Goal: Task Accomplishment & Management: Complete application form

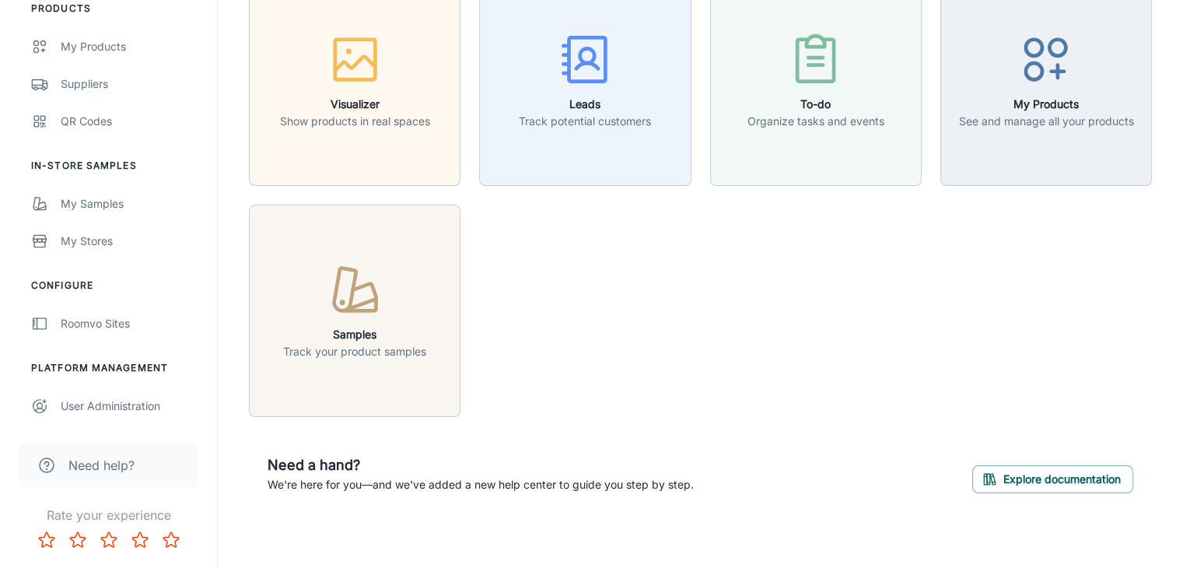
scroll to position [93, 0]
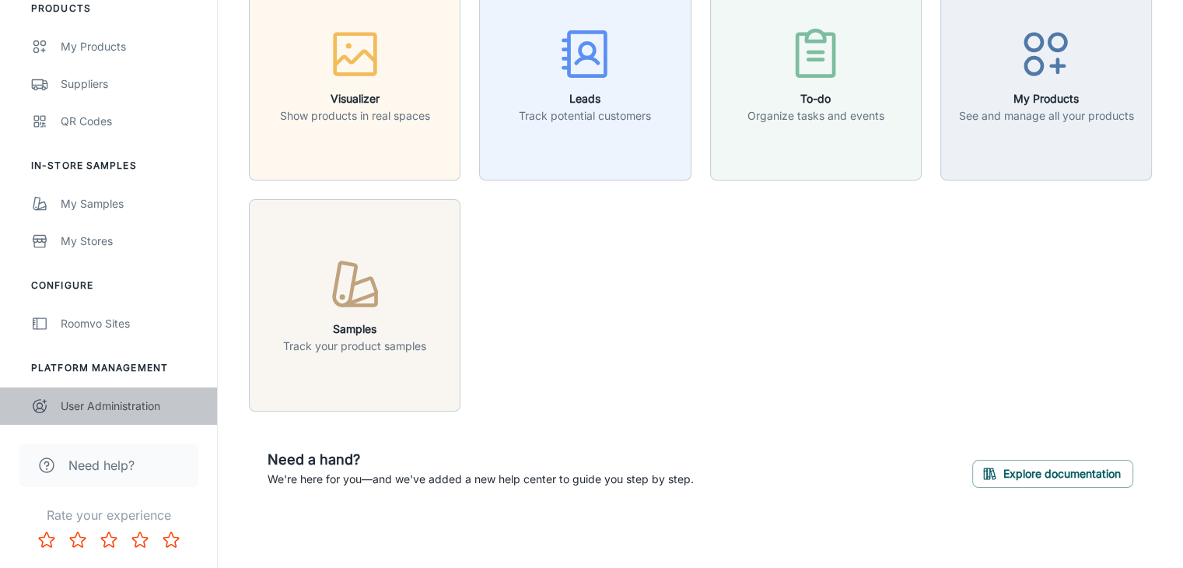
click at [124, 406] on div "User Administration" at bounding box center [131, 405] width 141 height 17
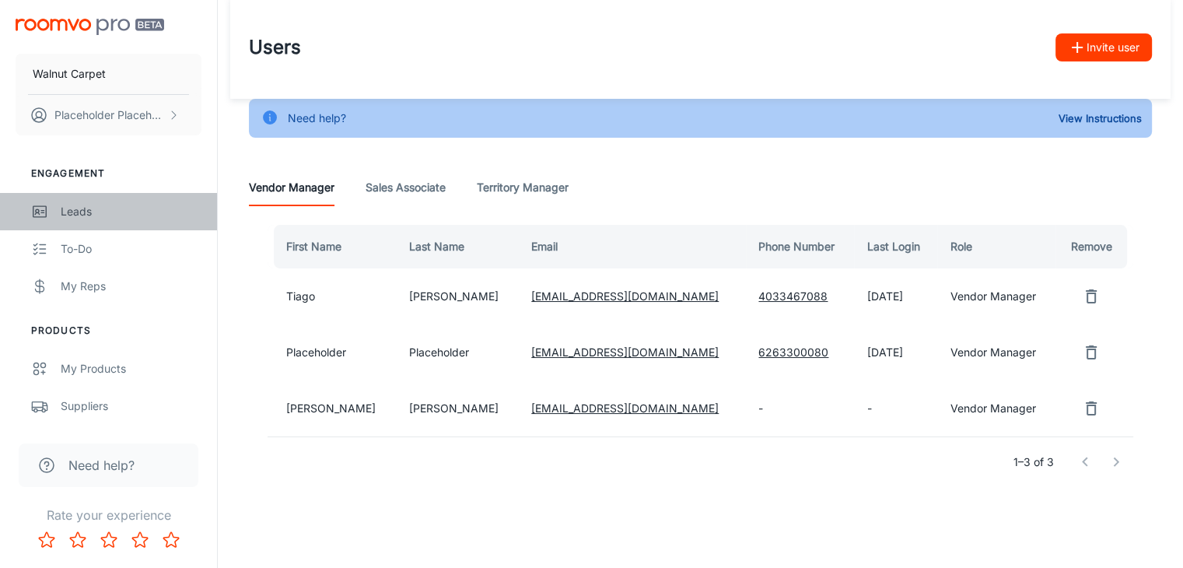
click at [71, 212] on div "Leads" at bounding box center [131, 211] width 141 height 17
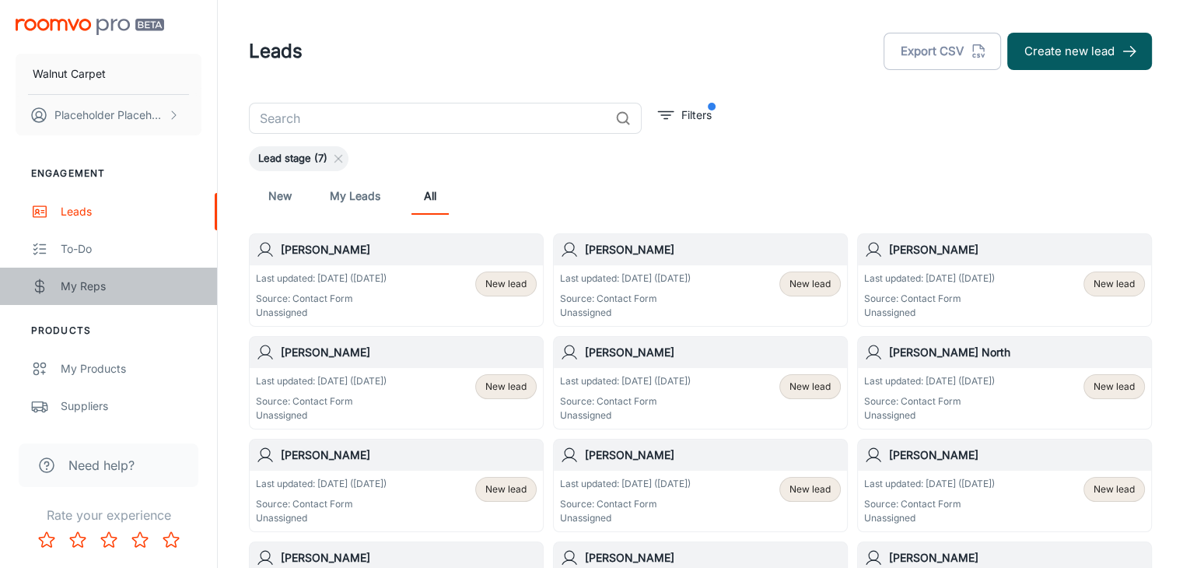
click at [86, 287] on div "My Reps" at bounding box center [131, 286] width 141 height 17
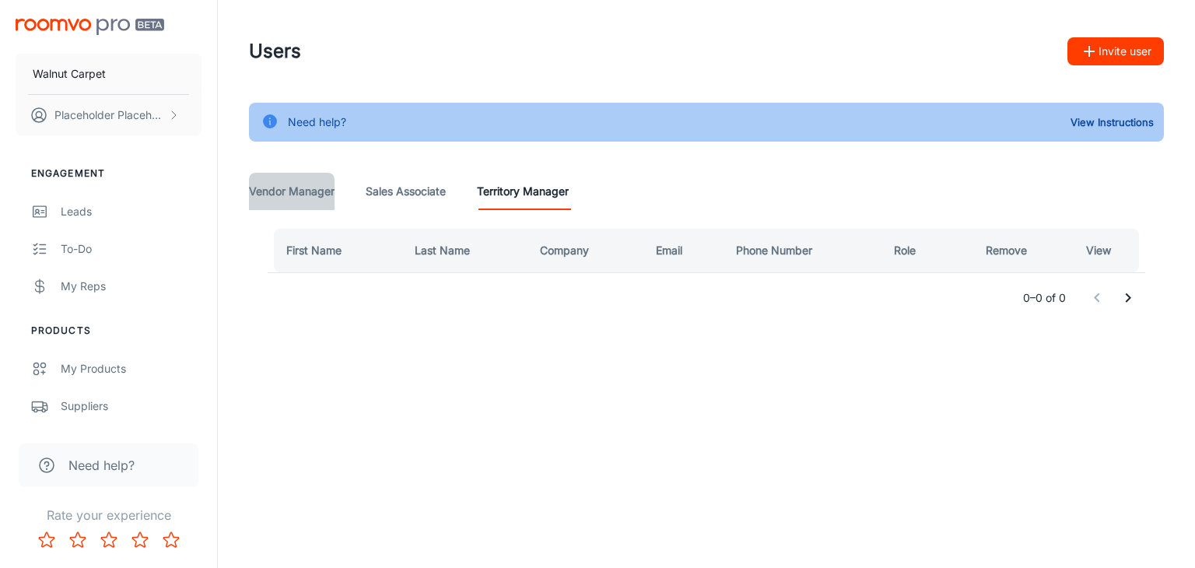
click at [308, 186] on Manager "Vendor Manager" at bounding box center [292, 191] width 86 height 37
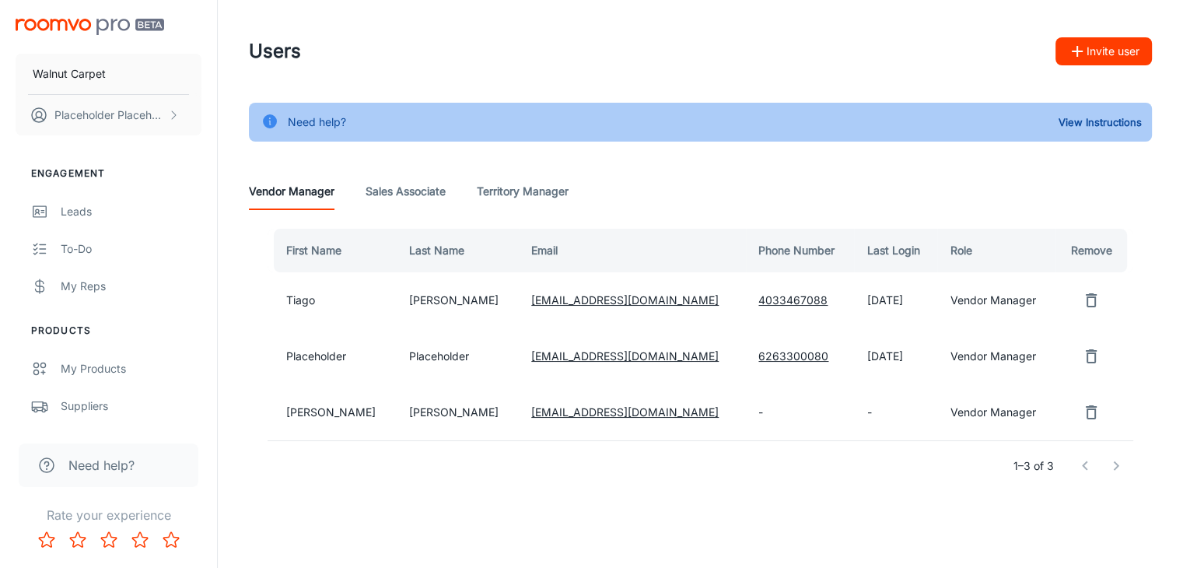
click at [434, 196] on Associate "Sales Associate" at bounding box center [406, 191] width 80 height 37
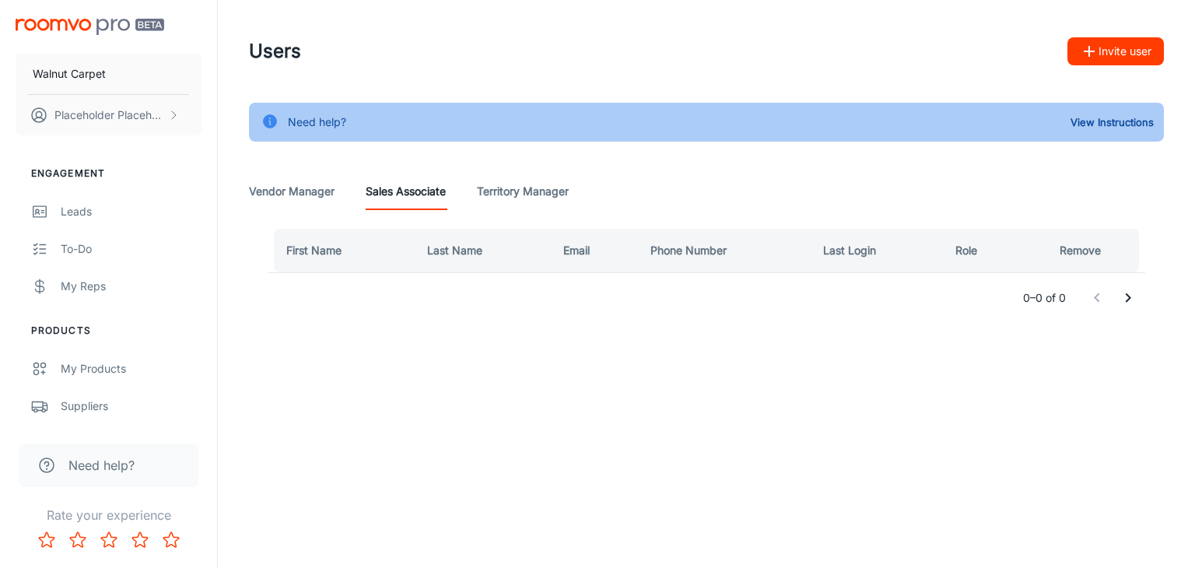
click at [346, 248] on th "First Name" at bounding box center [341, 251] width 147 height 44
click at [380, 253] on th "First Name" at bounding box center [341, 251] width 147 height 44
click at [333, 244] on th "First Name" at bounding box center [341, 251] width 147 height 44
click at [1103, 119] on button "View Instructions" at bounding box center [1111, 121] width 91 height 23
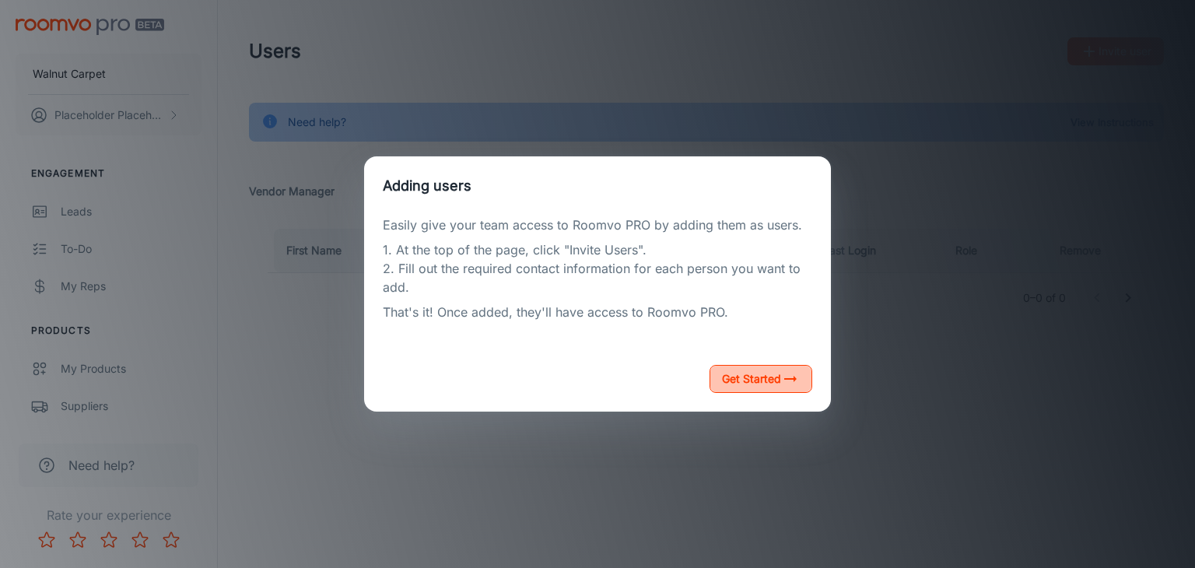
click at [753, 381] on button "Get Started" at bounding box center [760, 379] width 103 height 28
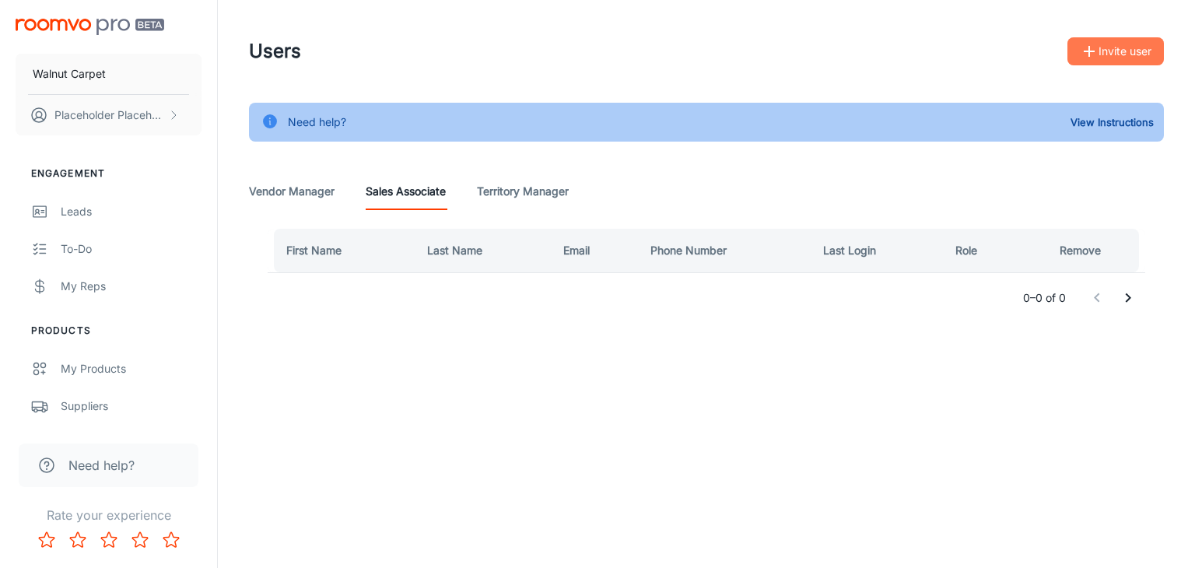
click at [1111, 56] on button "Invite user" at bounding box center [1115, 51] width 96 height 28
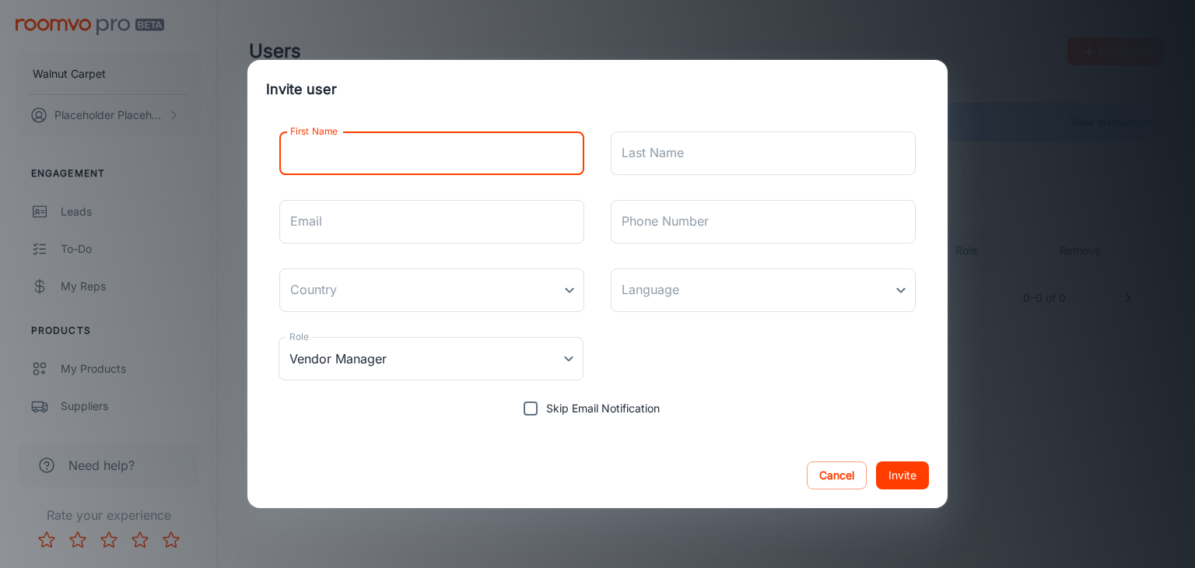
click at [380, 162] on input "First Name" at bounding box center [431, 153] width 305 height 44
type input "[PERSON_NAME]"
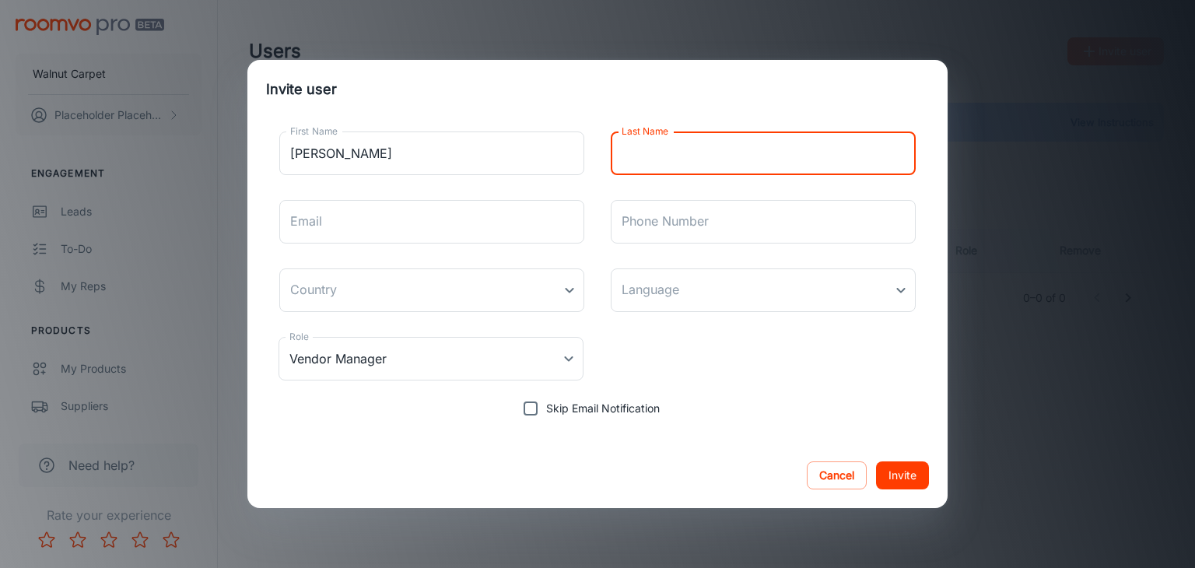
click at [646, 152] on input "Last Name" at bounding box center [763, 153] width 305 height 44
type input "[PERSON_NAME]"
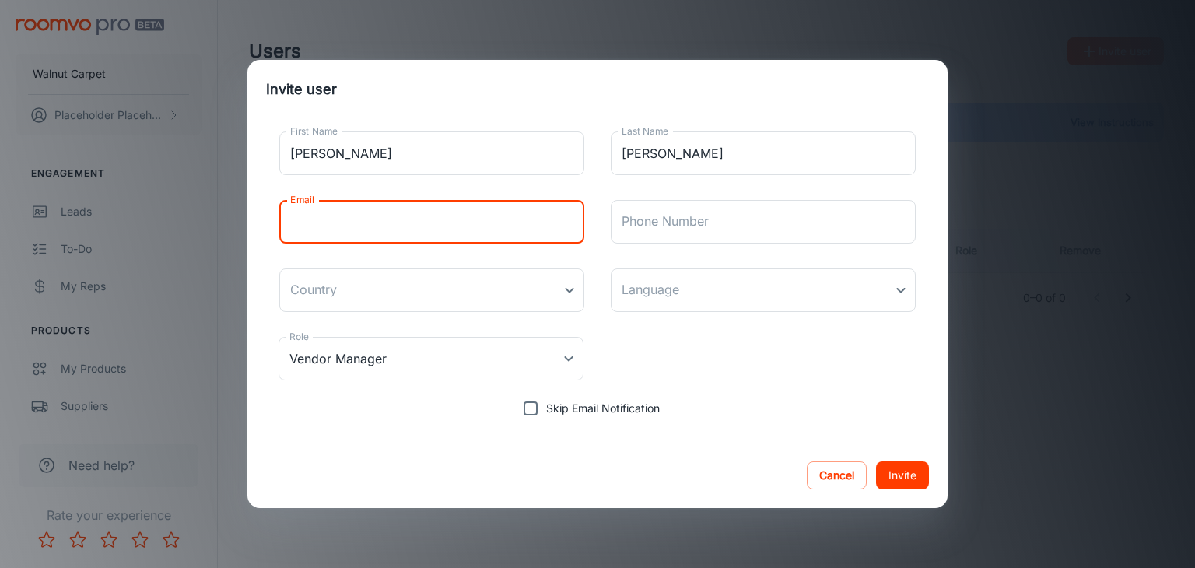
click at [385, 240] on input "Email" at bounding box center [431, 222] width 305 height 44
type input "[EMAIL_ADDRESS][DOMAIN_NAME]"
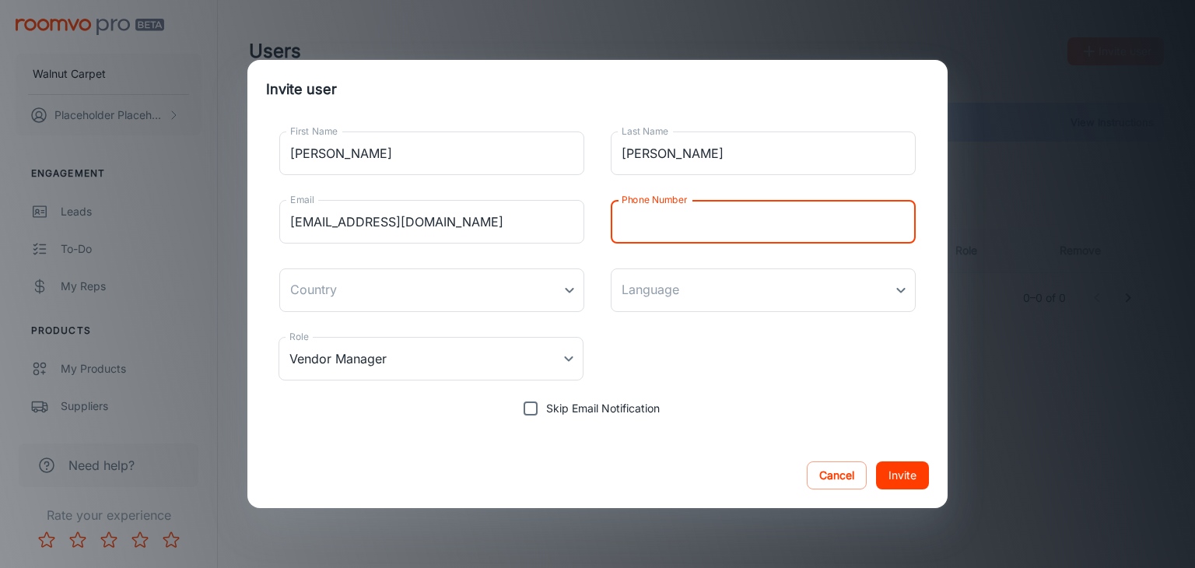
click at [688, 223] on input "Phone Number" at bounding box center [763, 222] width 305 height 44
type input "[PHONE_NUMBER]"
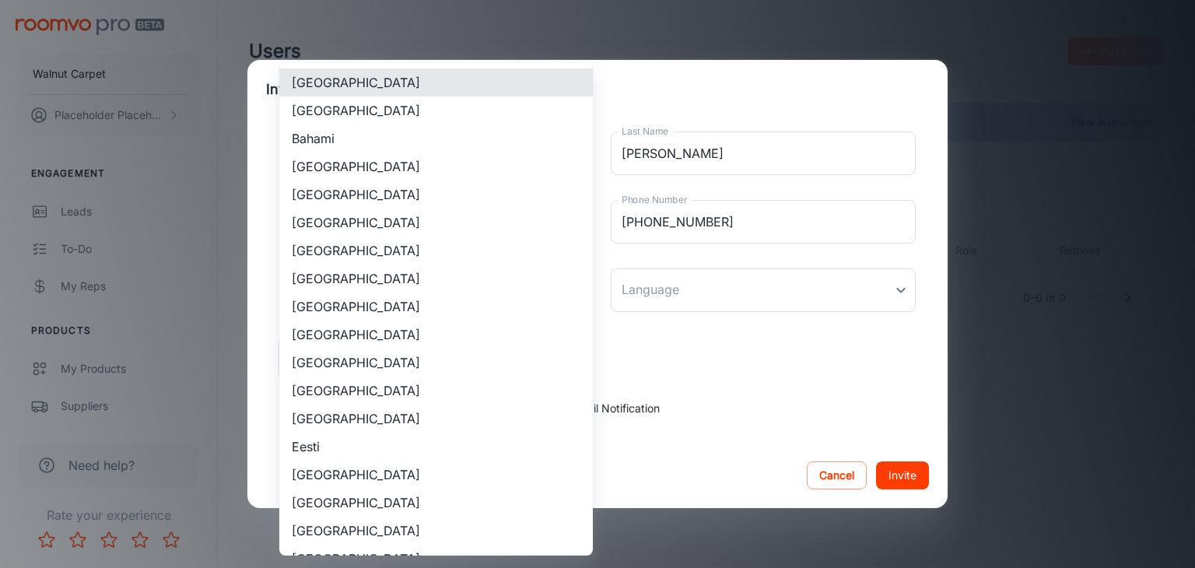
click at [517, 303] on body "Walnut Carpet Placeholder Placeholder Engagement Leads To-do My Reps Products M…" at bounding box center [597, 284] width 1195 height 568
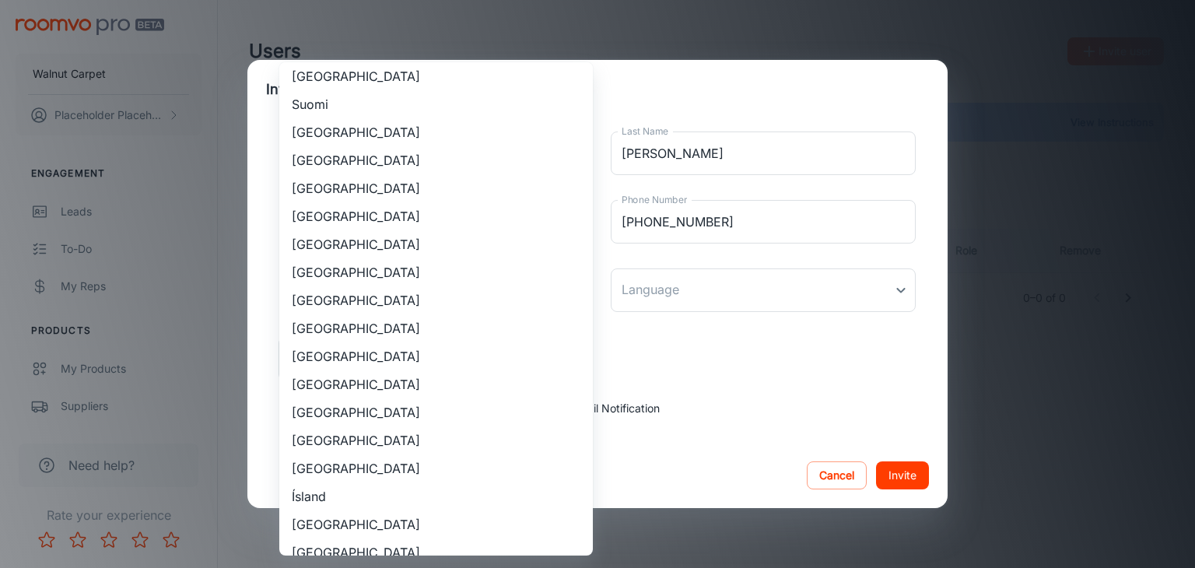
scroll to position [1337, 0]
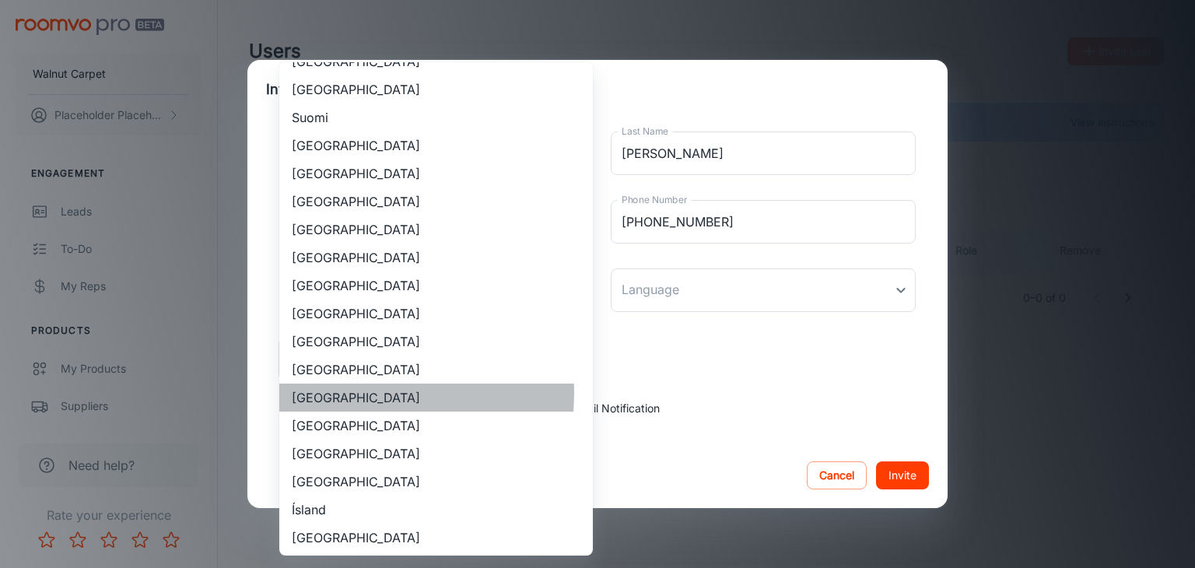
click at [339, 393] on li "[GEOGRAPHIC_DATA]" at bounding box center [435, 397] width 313 height 28
type input "[GEOGRAPHIC_DATA]"
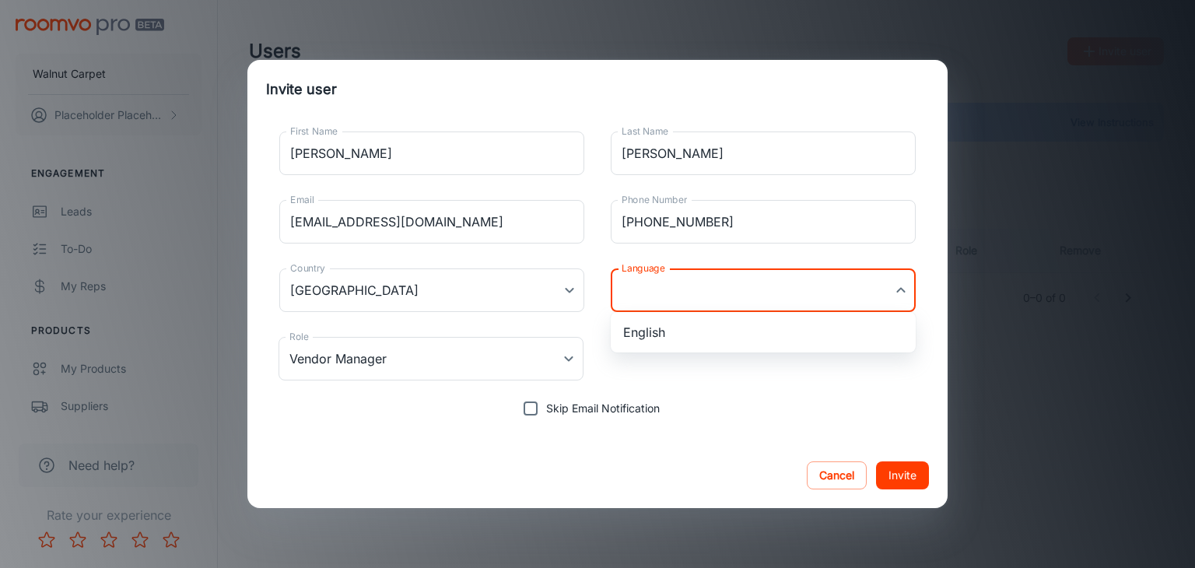
click at [733, 299] on body "Walnut Carpet Placeholder Placeholder Engagement Leads To-do My Reps Products M…" at bounding box center [597, 284] width 1195 height 568
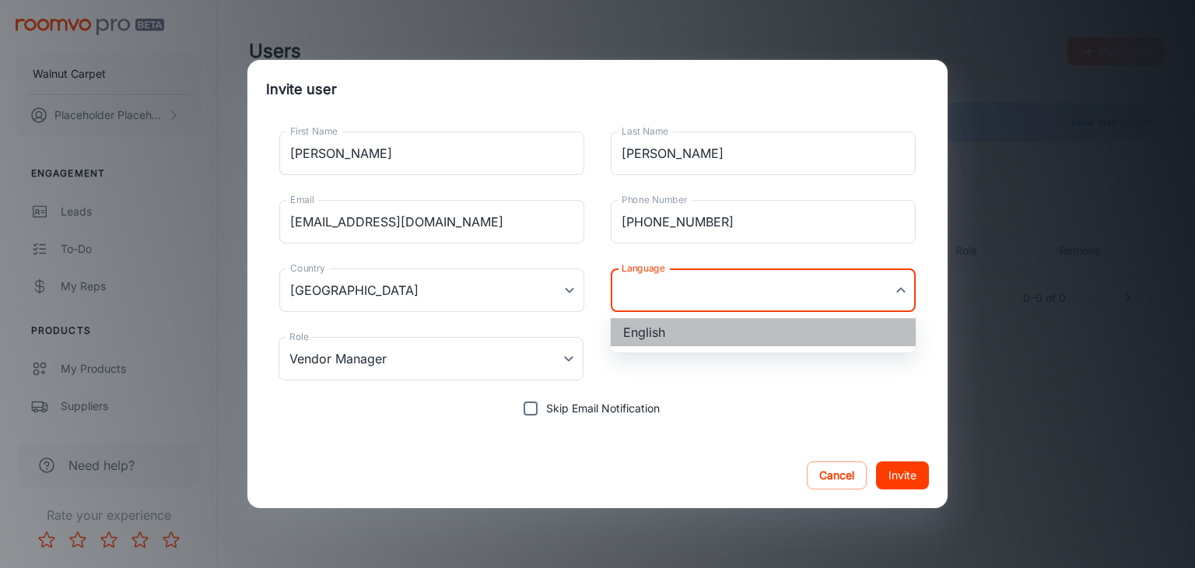
click at [671, 337] on li "English" at bounding box center [763, 332] width 305 height 28
type input "en-us"
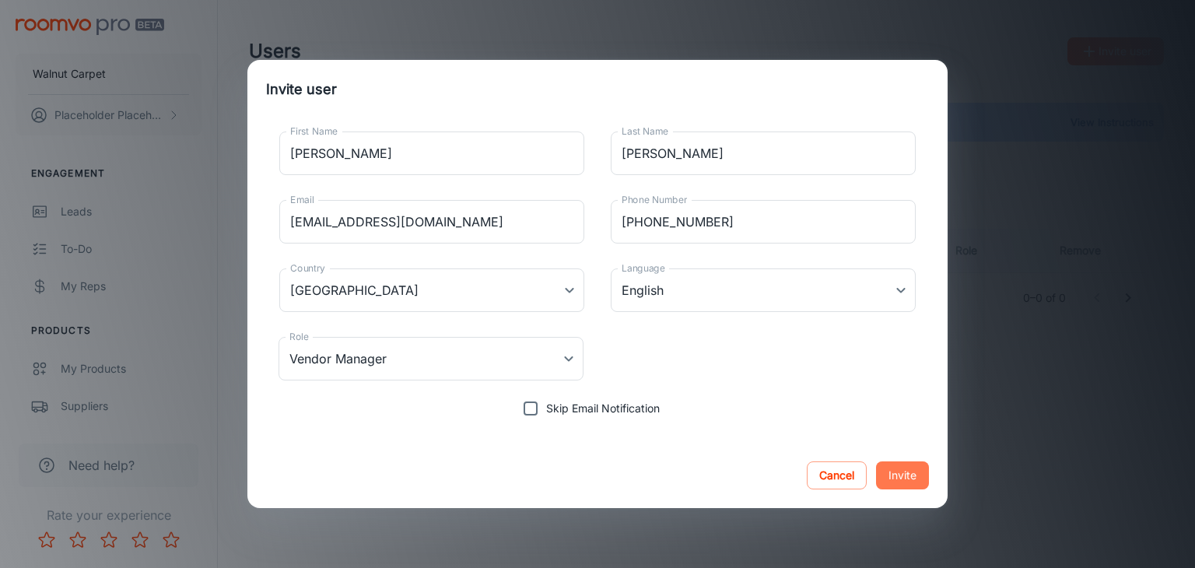
click at [910, 475] on button "Invite" at bounding box center [902, 475] width 53 height 28
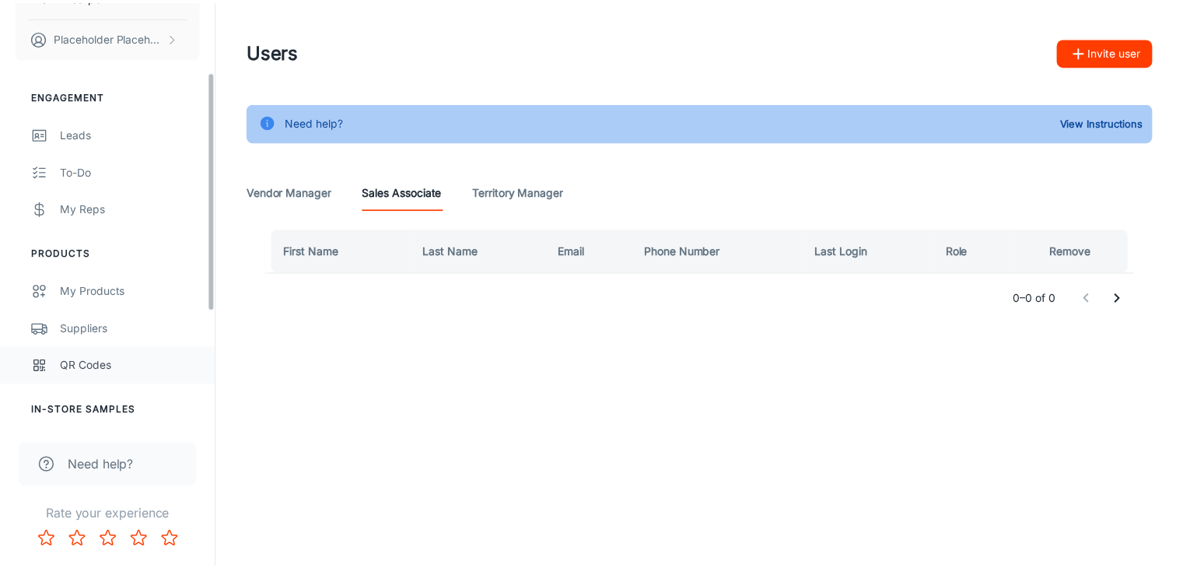
scroll to position [311, 0]
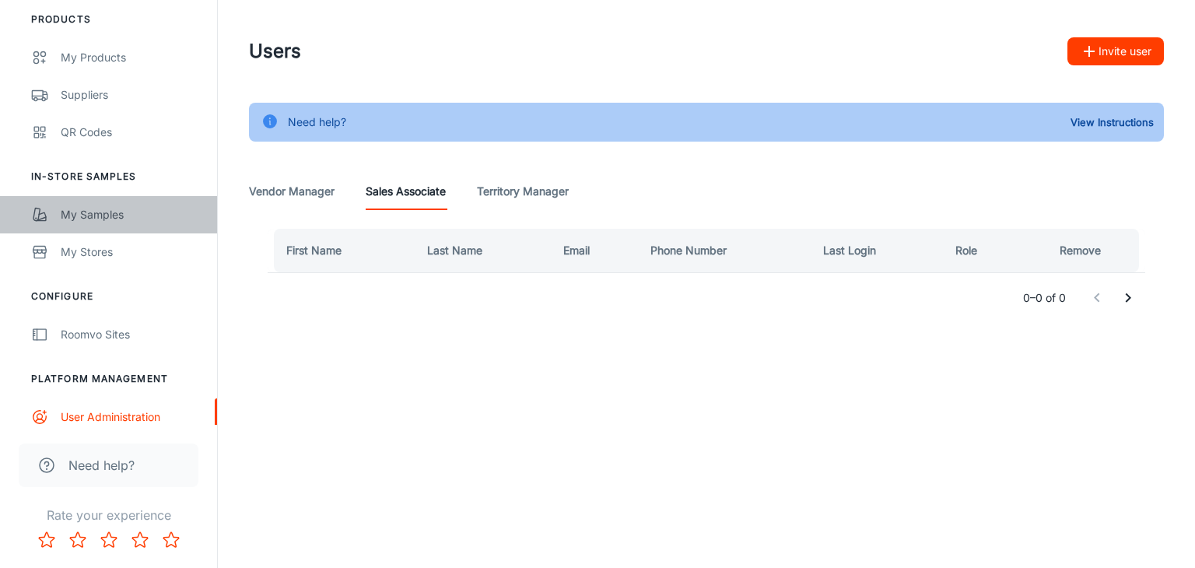
click at [100, 213] on div "My Samples" at bounding box center [131, 214] width 141 height 17
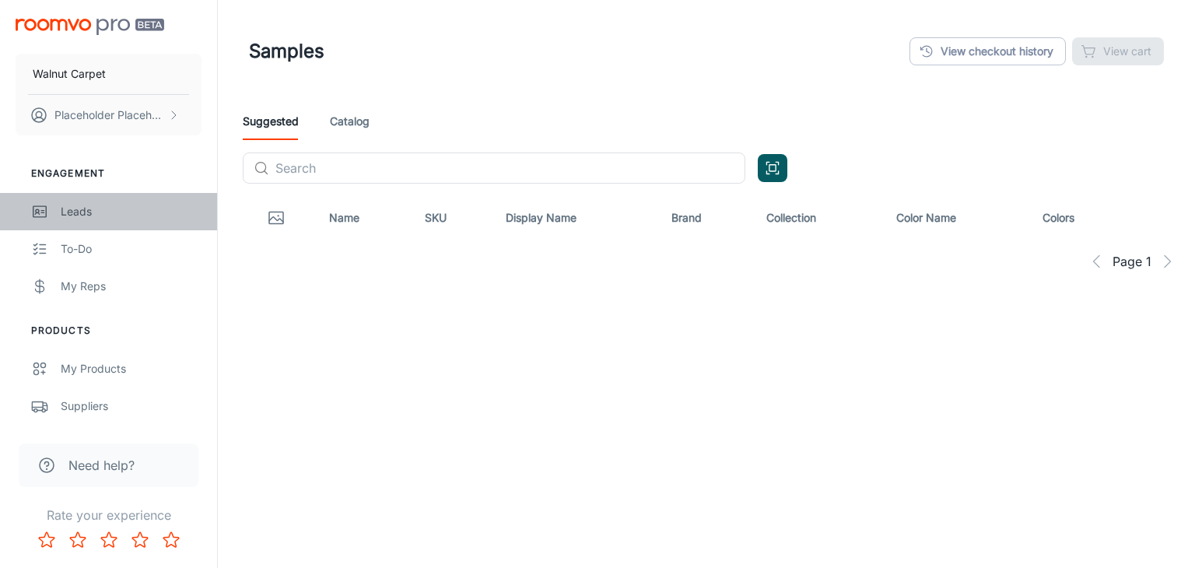
click at [82, 216] on div "Leads" at bounding box center [131, 211] width 141 height 17
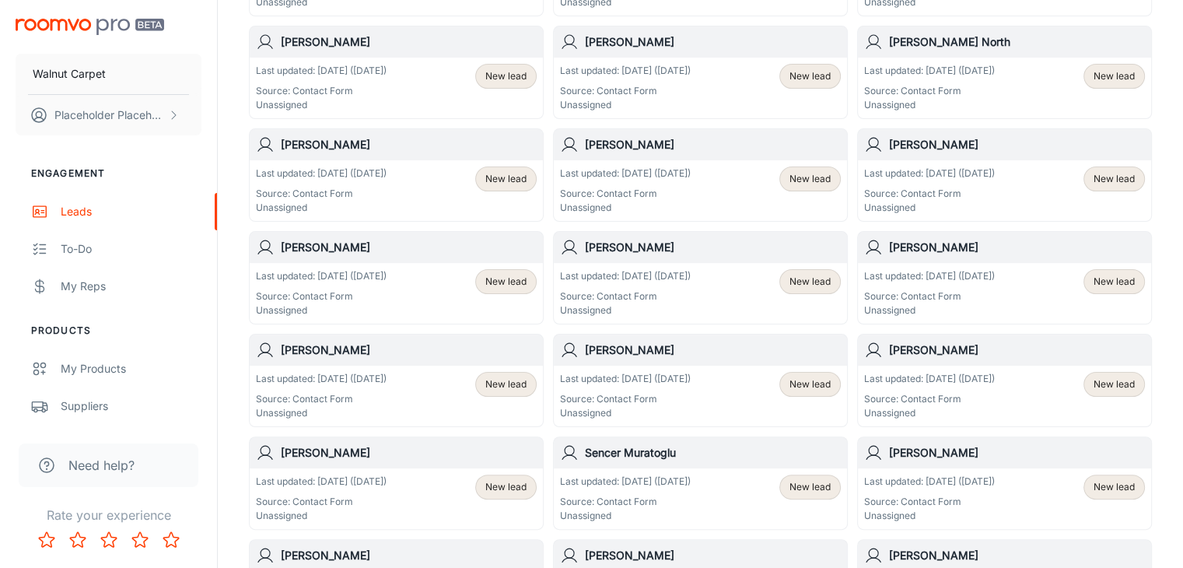
scroll to position [311, 0]
click at [677, 374] on p "Last updated: [DATE] ([DATE])" at bounding box center [625, 378] width 131 height 14
